Goal: Navigation & Orientation: Find specific page/section

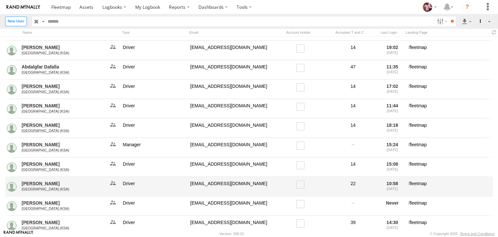
scroll to position [46, 0]
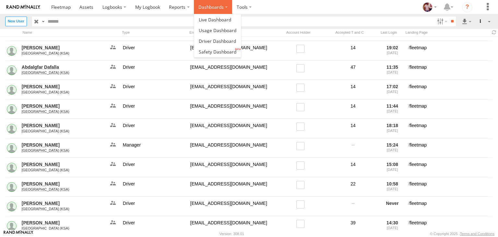
click at [213, 12] on label "Dashboards" at bounding box center [213, 7] width 38 height 14
click at [213, 18] on span at bounding box center [215, 20] width 32 height 6
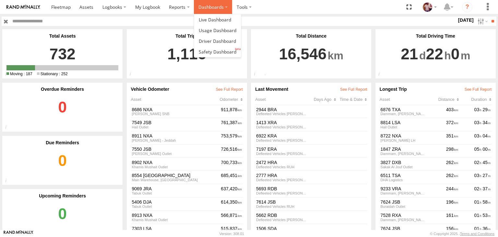
click at [224, 10] on label "Dashboards" at bounding box center [213, 7] width 38 height 14
click at [219, 41] on span at bounding box center [217, 41] width 37 height 6
